Goal: Find specific page/section: Find specific page/section

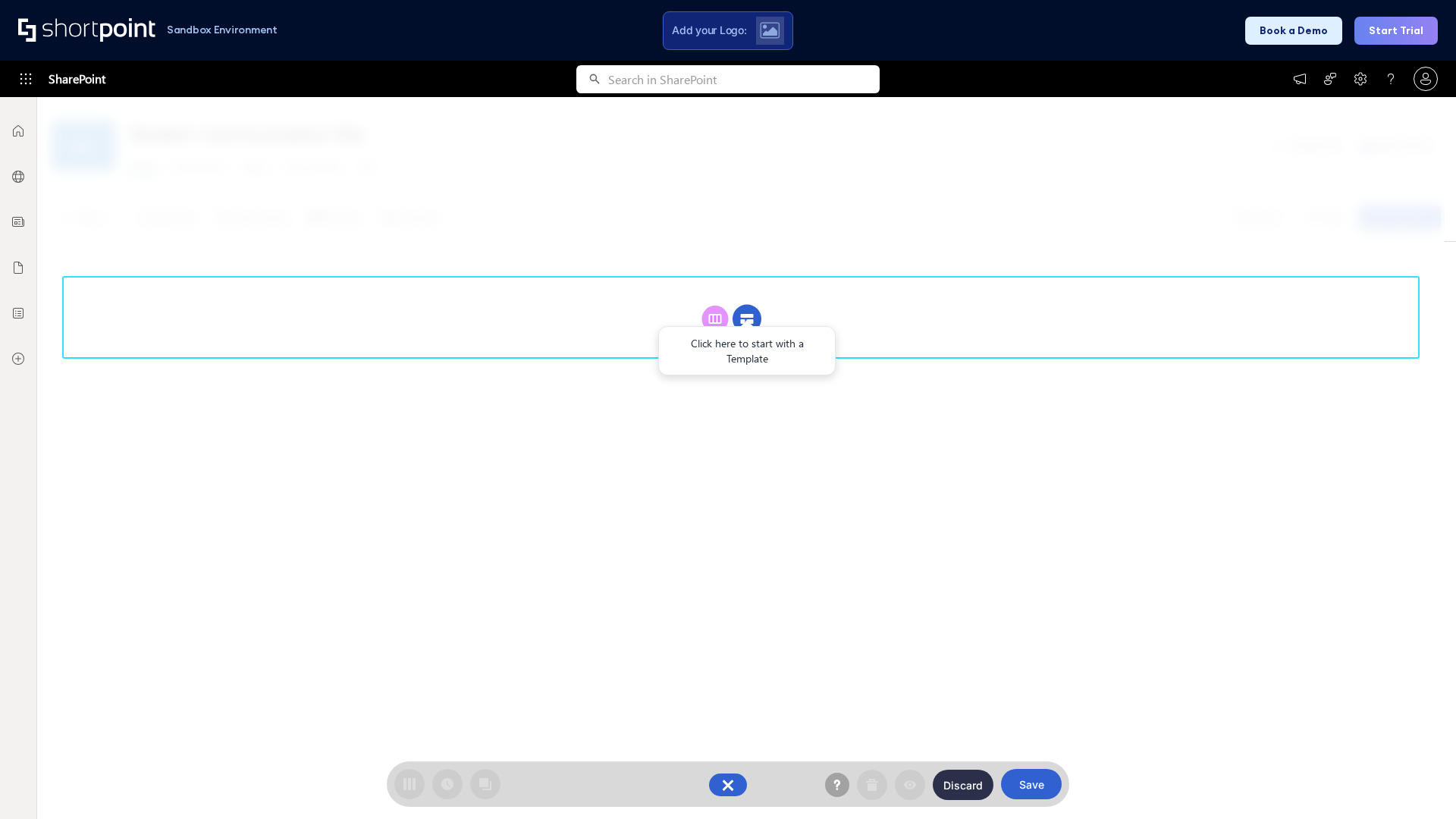
click at [747, 318] on circle at bounding box center [747, 319] width 29 height 29
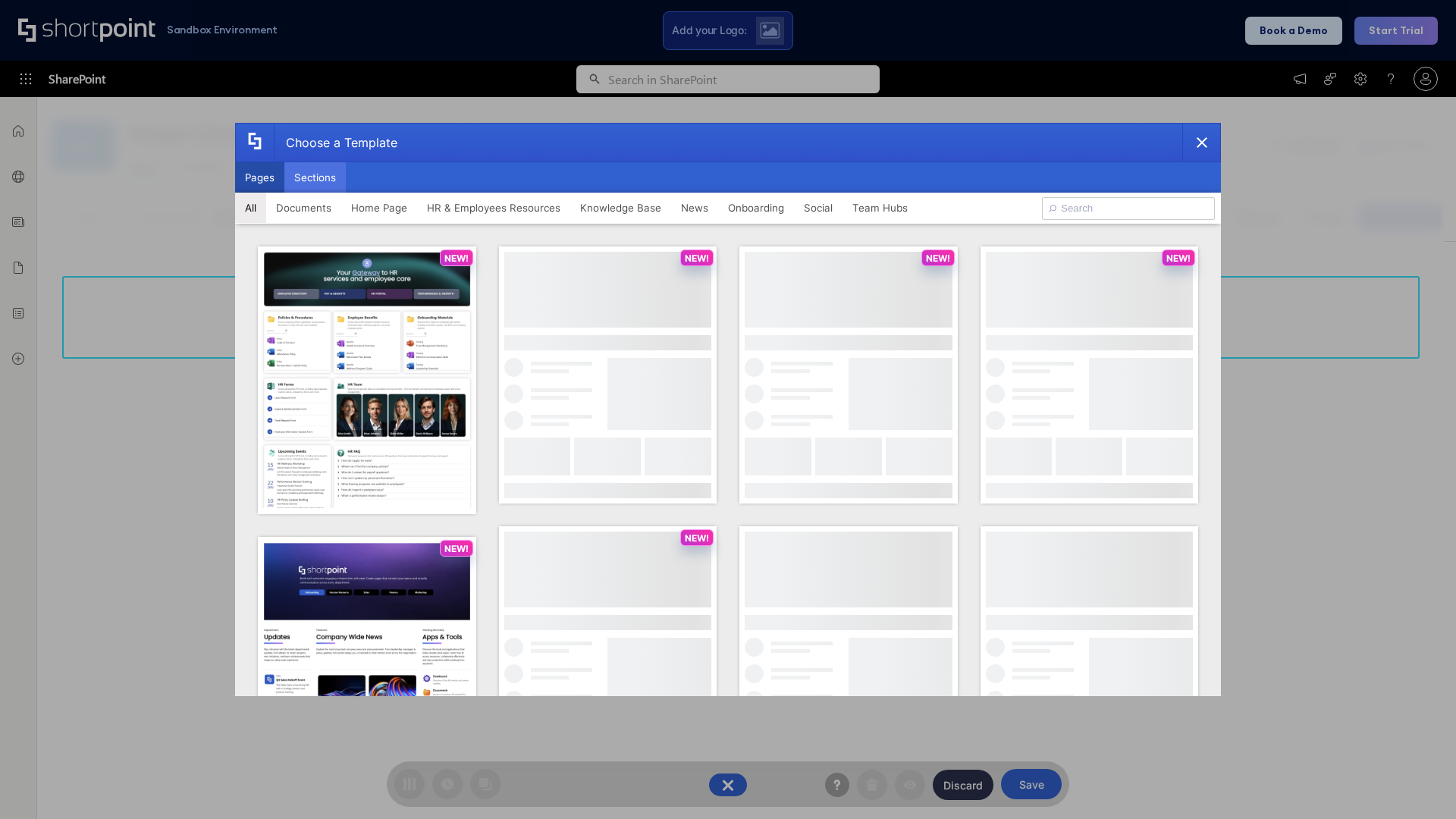
click at [315, 177] on button "Sections" at bounding box center [315, 177] width 61 height 30
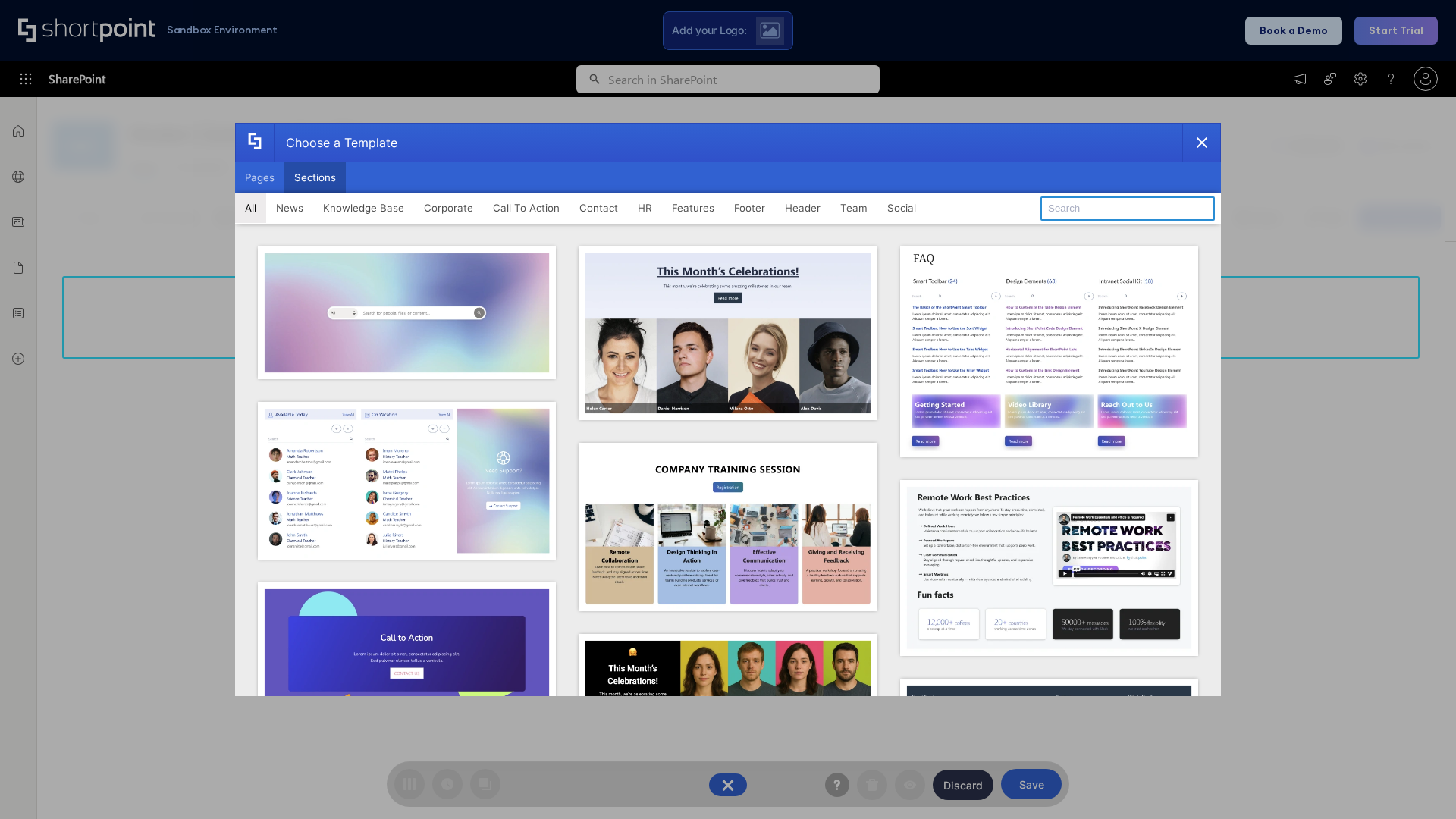
type input "Articles"
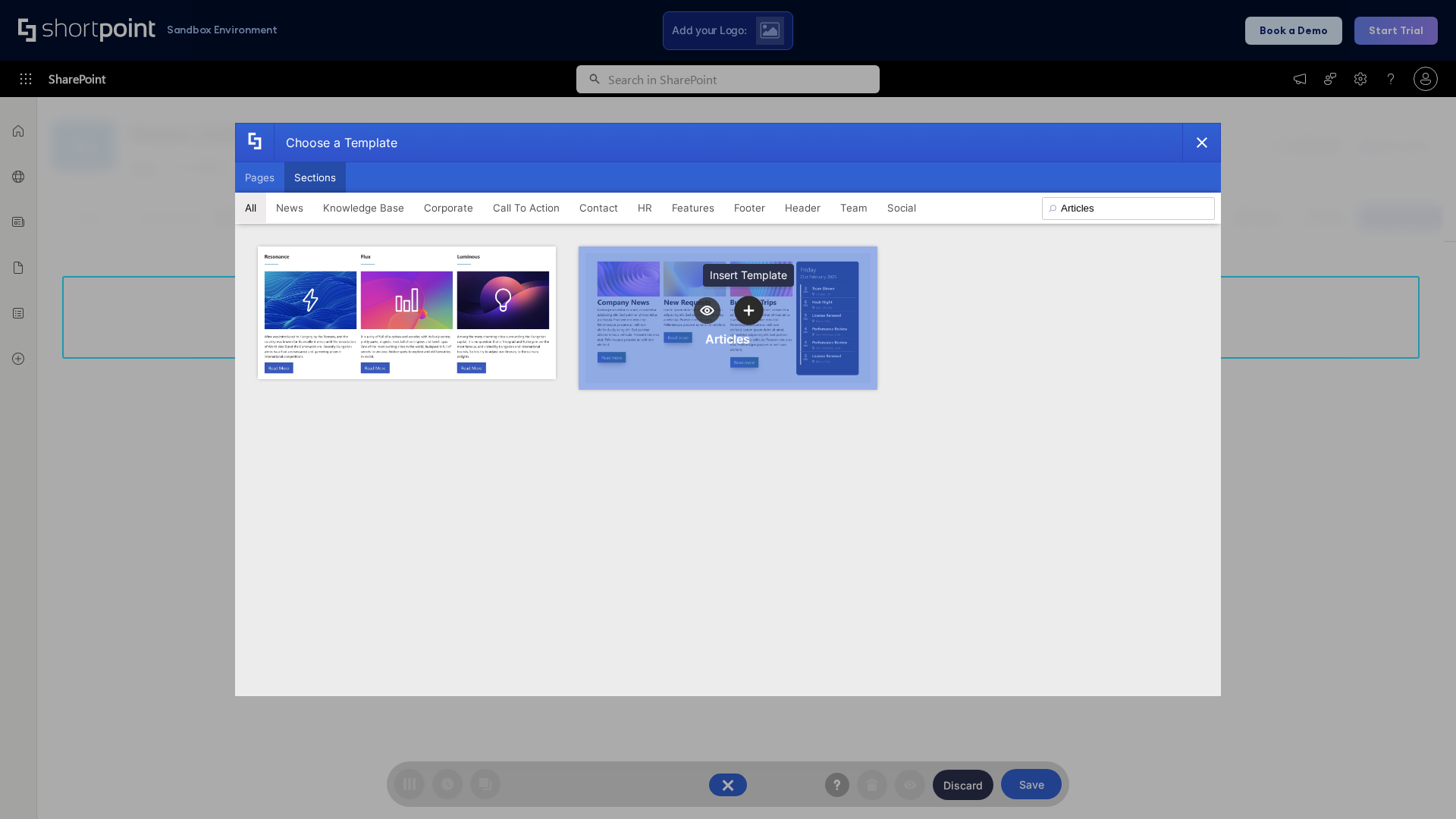
click at [748, 311] on icon "template selector" at bounding box center [748, 310] width 10 height 10
